Goal: Find specific page/section: Find specific page/section

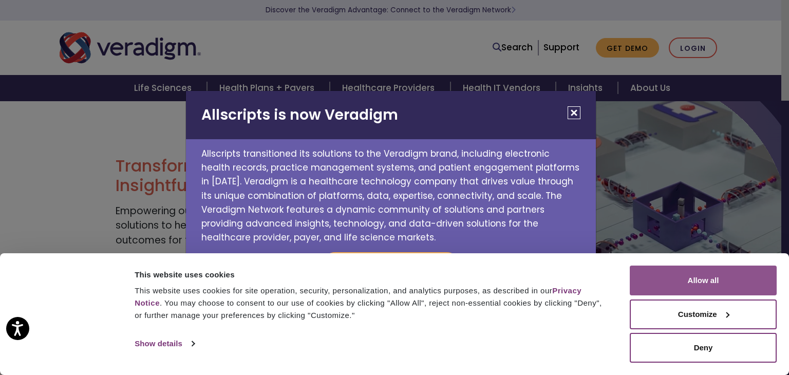
click at [685, 277] on button "Allow all" at bounding box center [702, 280] width 147 height 30
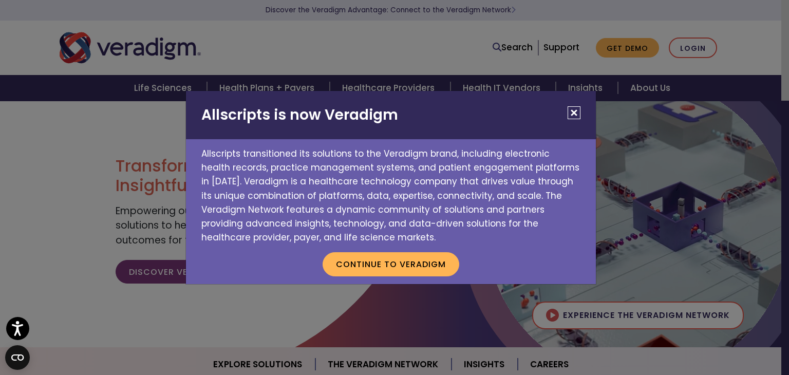
click at [573, 111] on button "Close" at bounding box center [573, 112] width 13 height 13
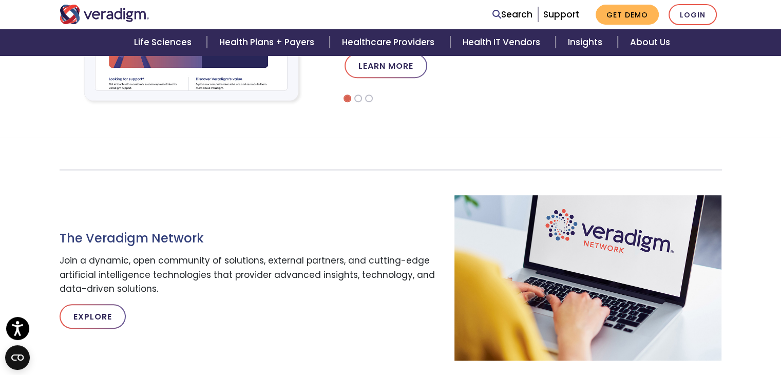
scroll to position [565, 0]
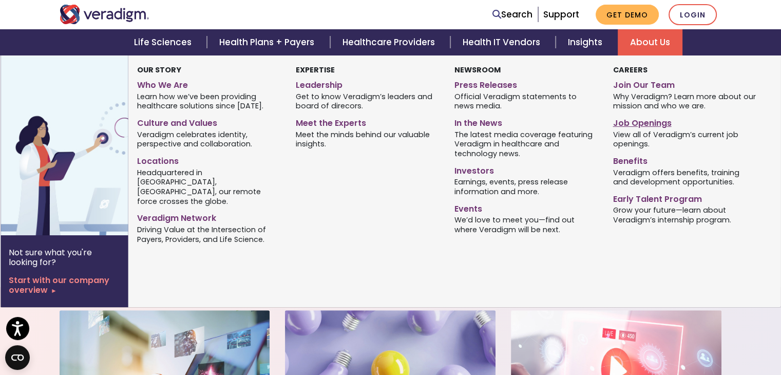
click at [637, 121] on link "Job Openings" at bounding box center [684, 121] width 143 height 15
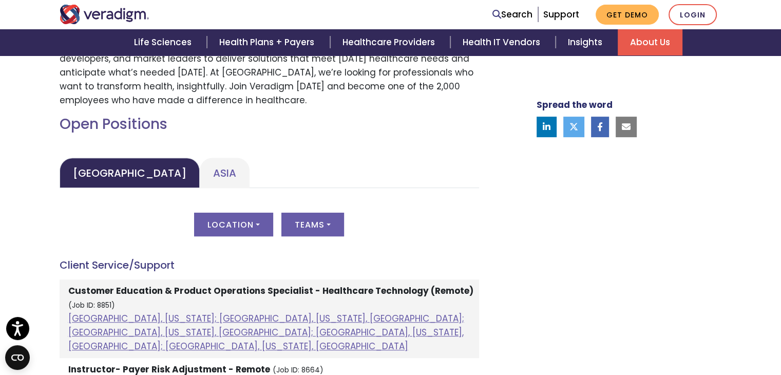
scroll to position [462, 0]
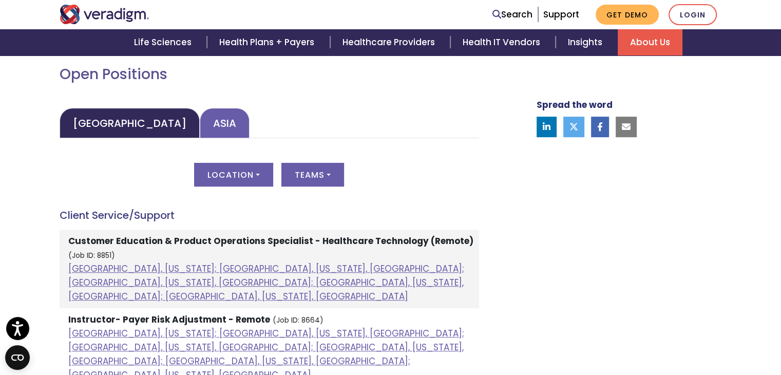
click at [200, 126] on link "Asia" at bounding box center [225, 123] width 50 height 30
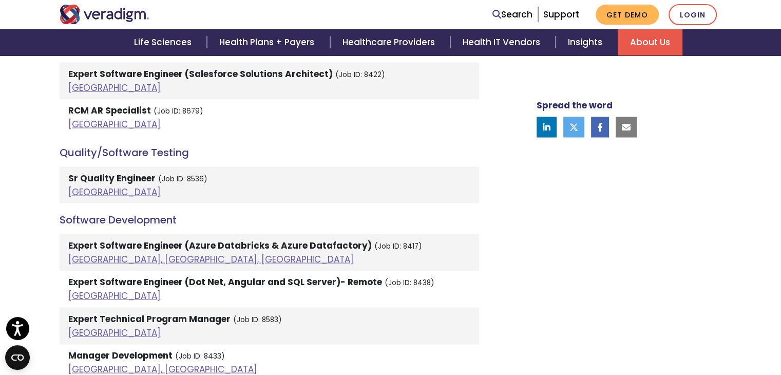
scroll to position [2002, 0]
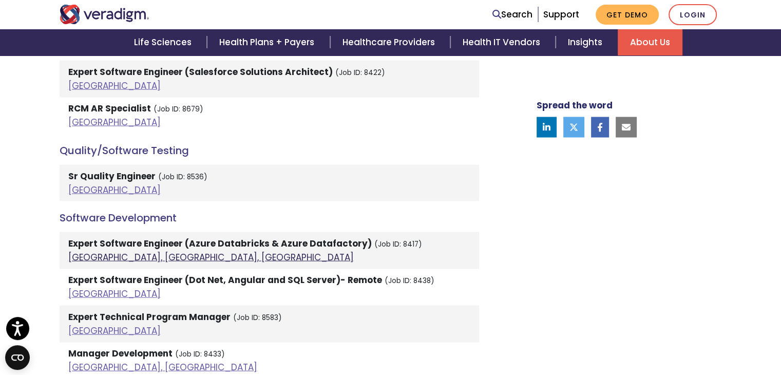
click at [146, 251] on link "Pune, Maharashtra, India" at bounding box center [210, 257] width 285 height 12
